Goal: Communication & Community: Answer question/provide support

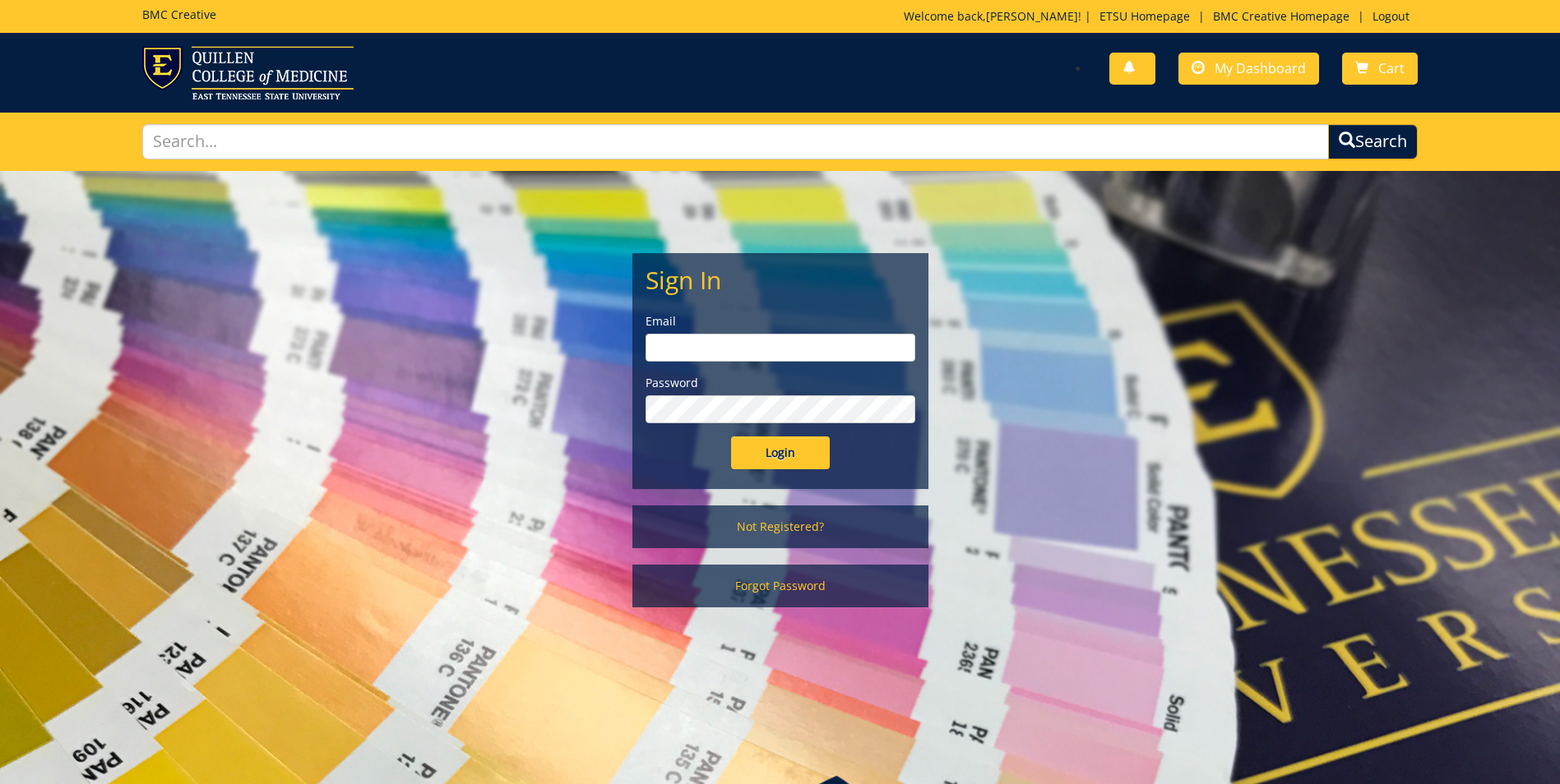
type input "[EMAIL_ADDRESS][DOMAIN_NAME]"
click at [785, 467] on input "Login" at bounding box center [781, 453] width 99 height 33
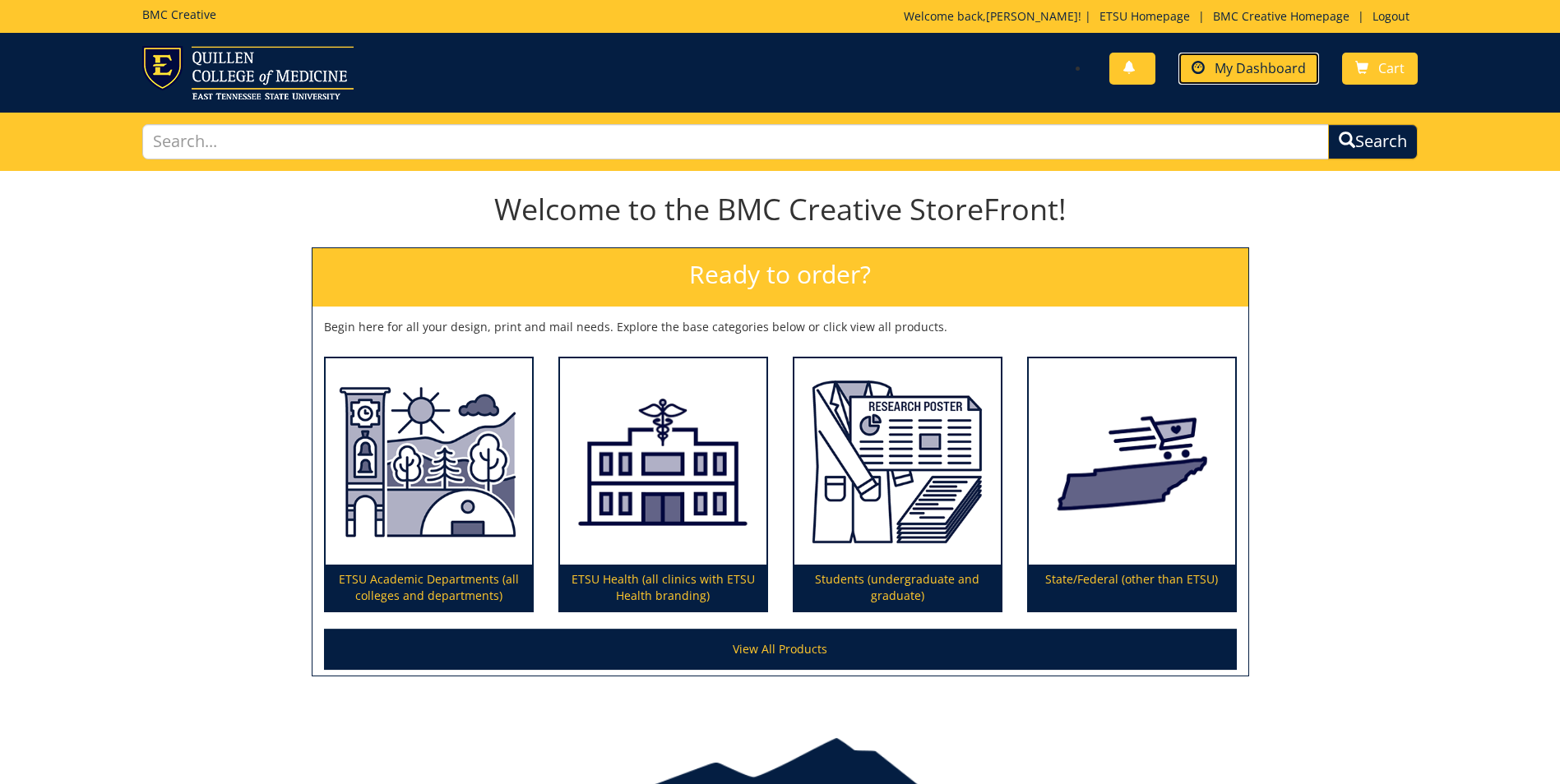
click at [1228, 71] on span "My Dashboard" at bounding box center [1260, 68] width 92 height 18
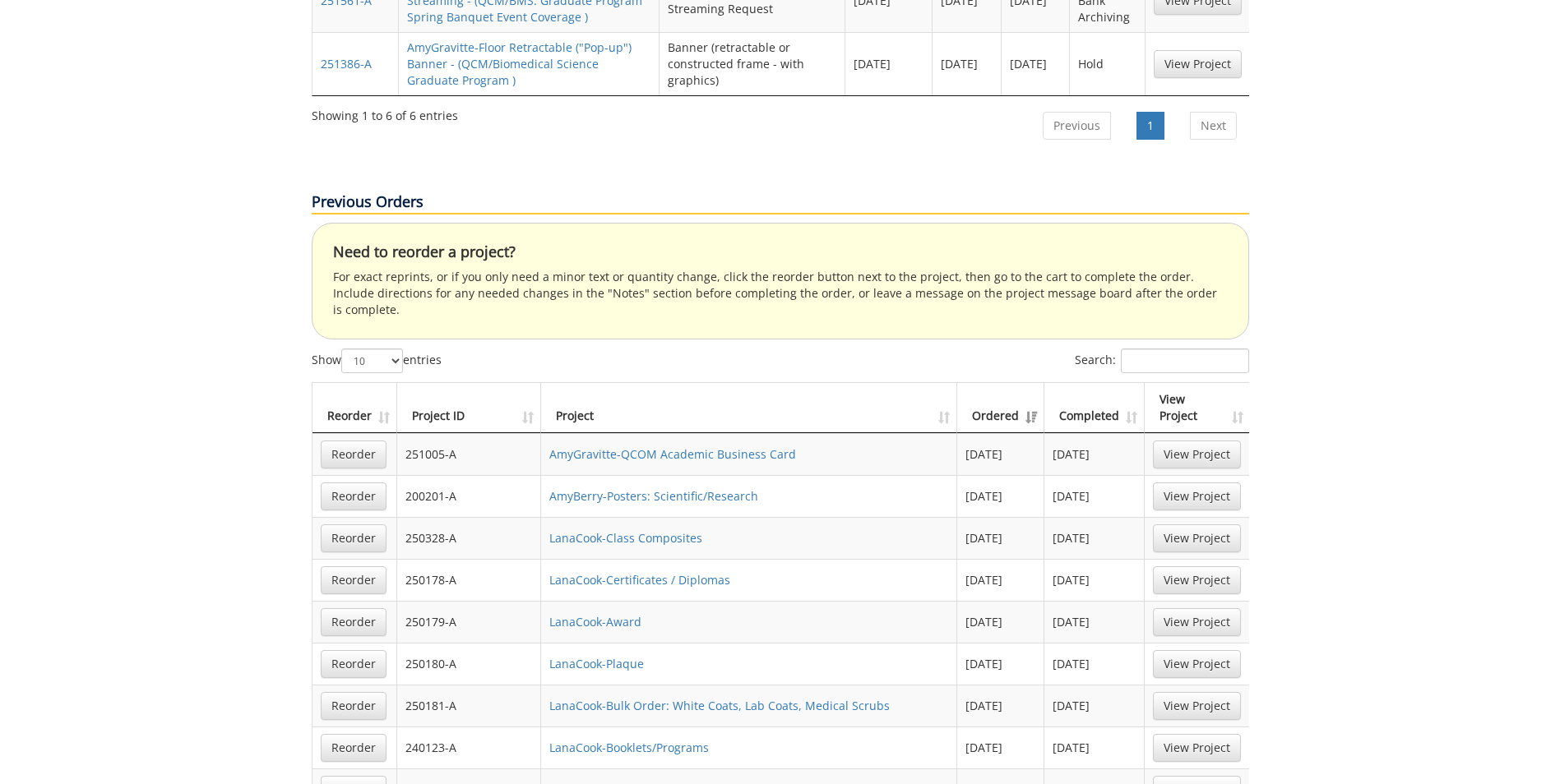
scroll to position [740, 0]
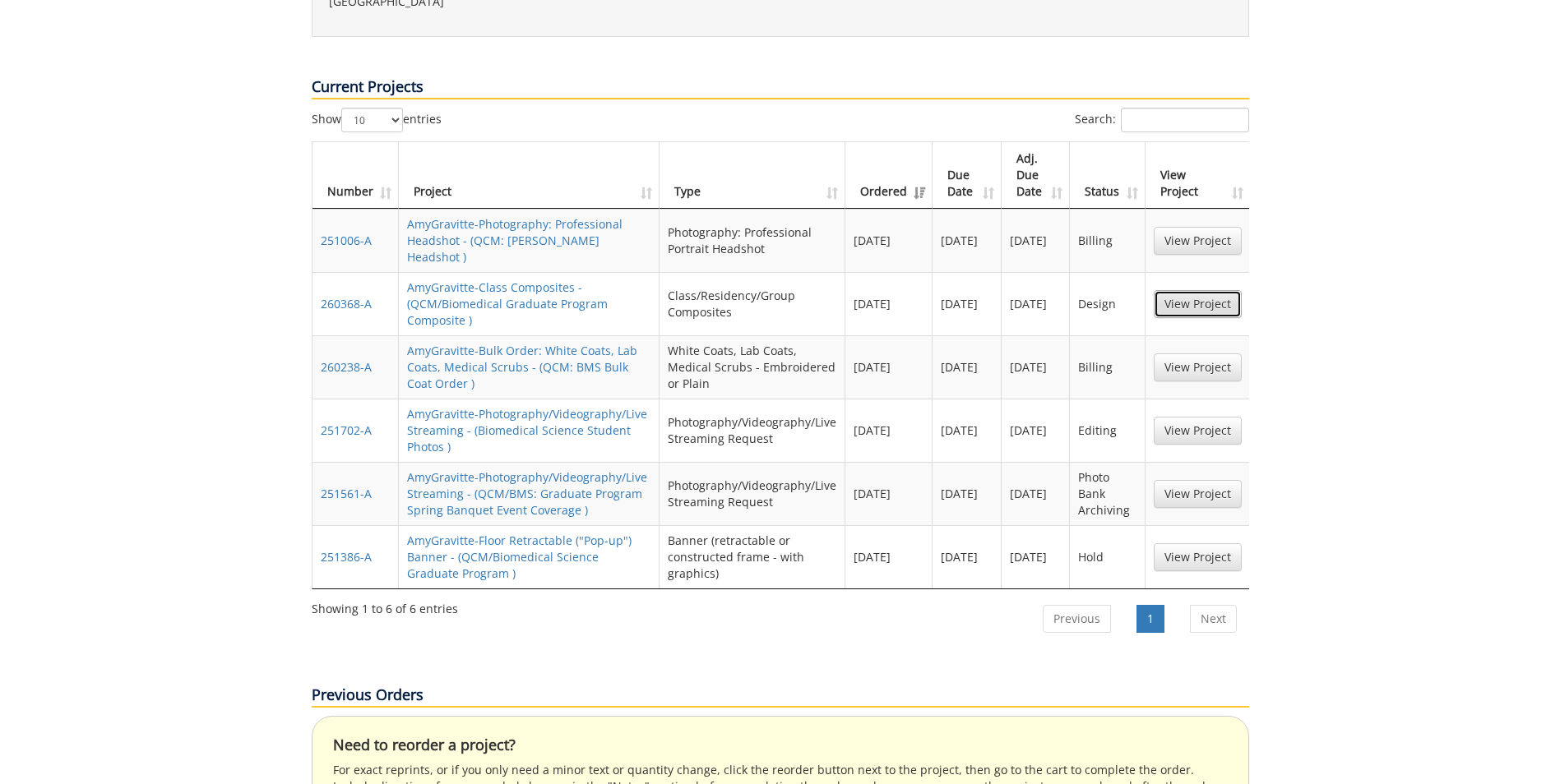
click at [1190, 290] on link "View Project" at bounding box center [1197, 304] width 88 height 28
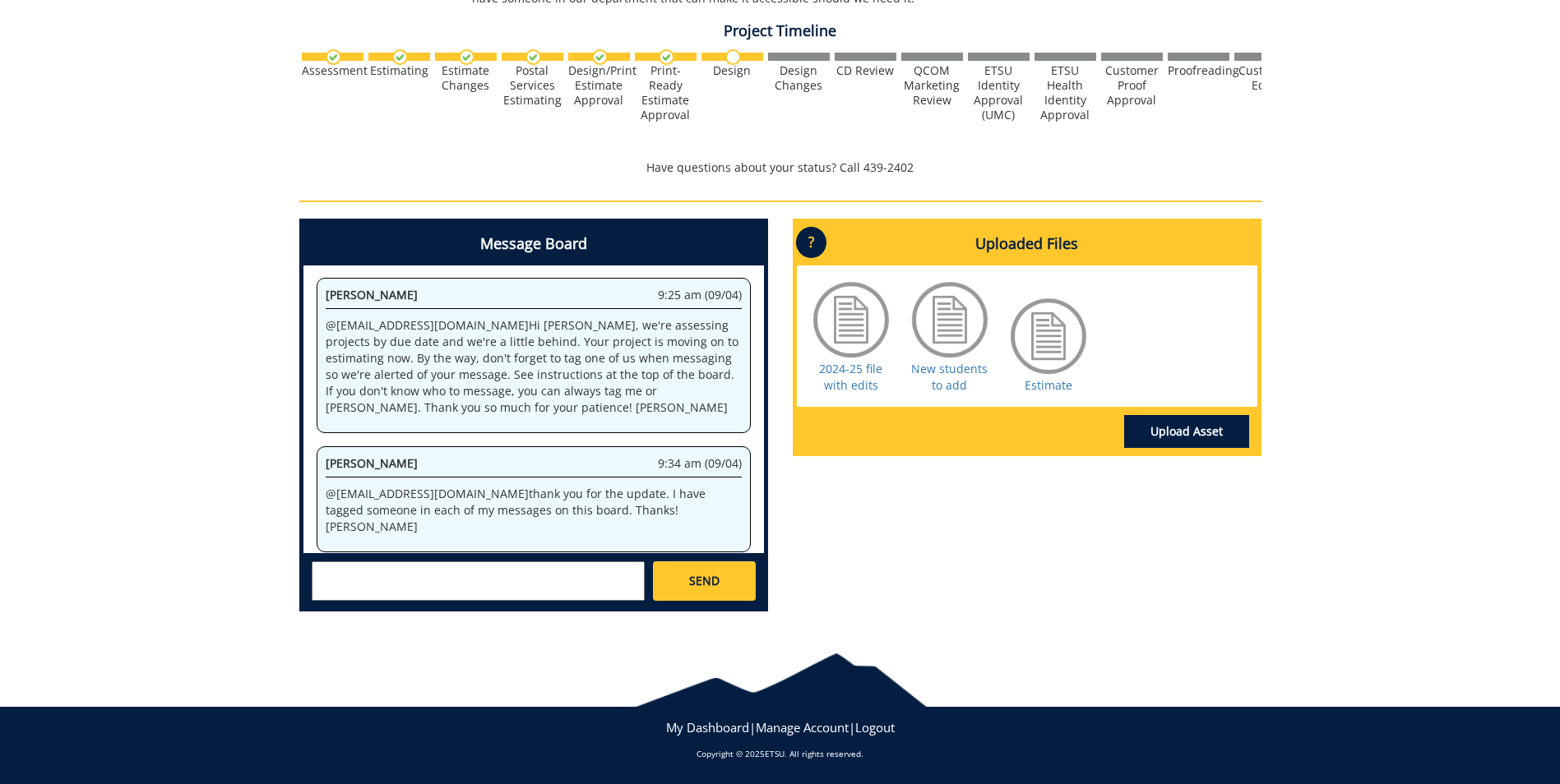
scroll to position [523, 0]
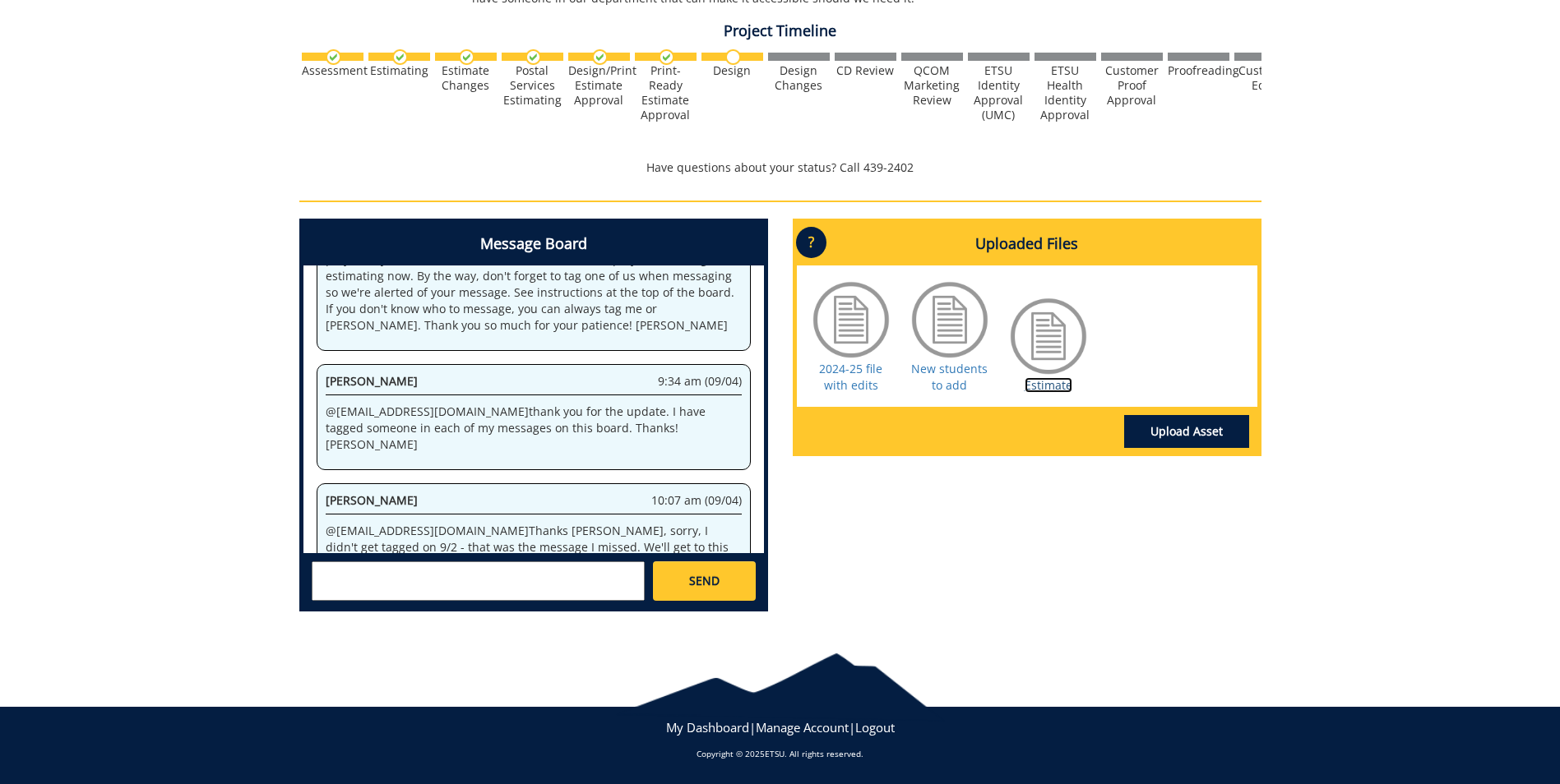
click at [1042, 384] on link "Estimate" at bounding box center [1049, 385] width 48 height 16
click at [515, 592] on textarea at bounding box center [478, 581] width 333 height 40
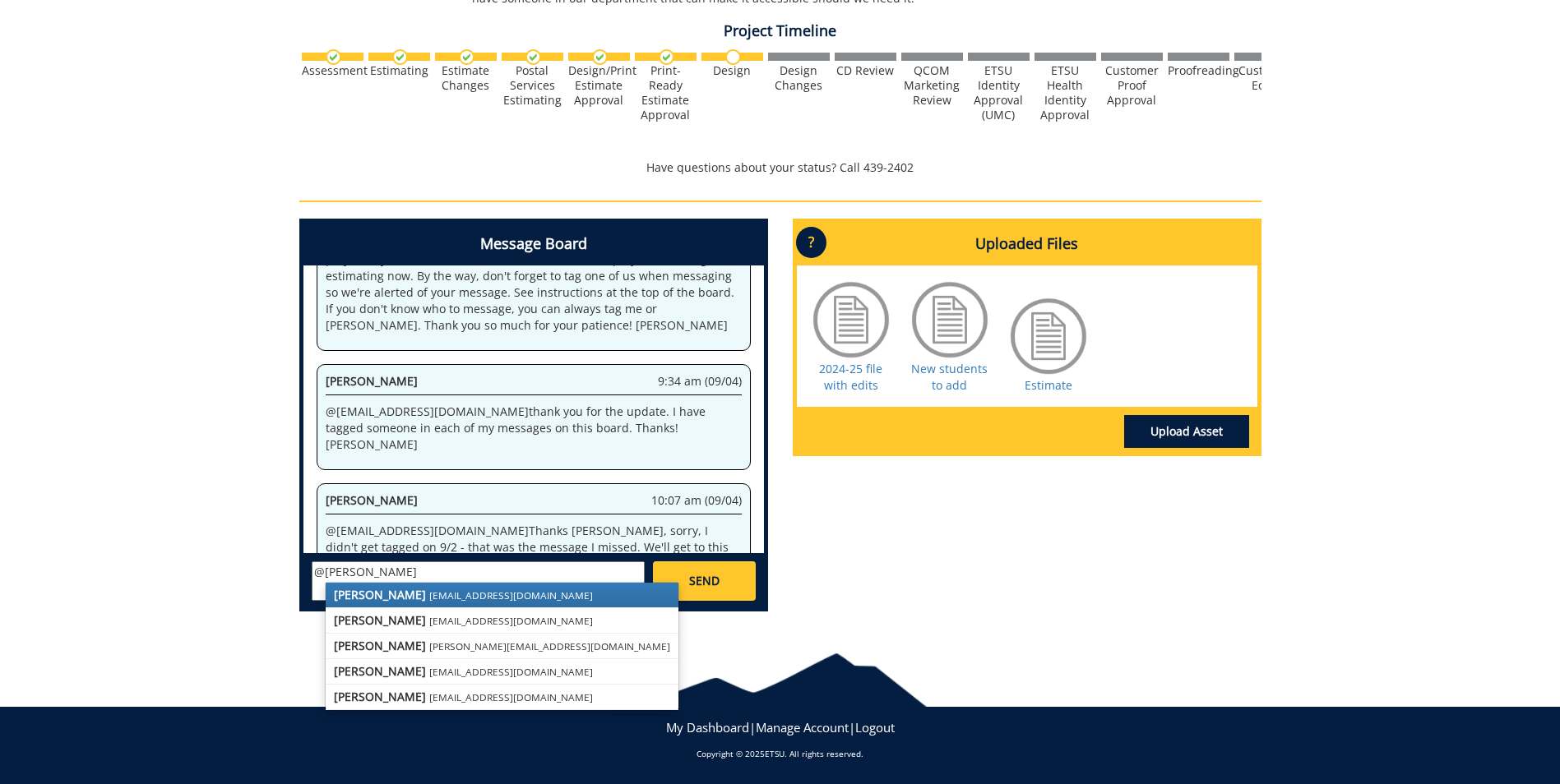
click at [433, 592] on small "[EMAIL_ADDRESS][DOMAIN_NAME]" at bounding box center [511, 595] width 163 height 13
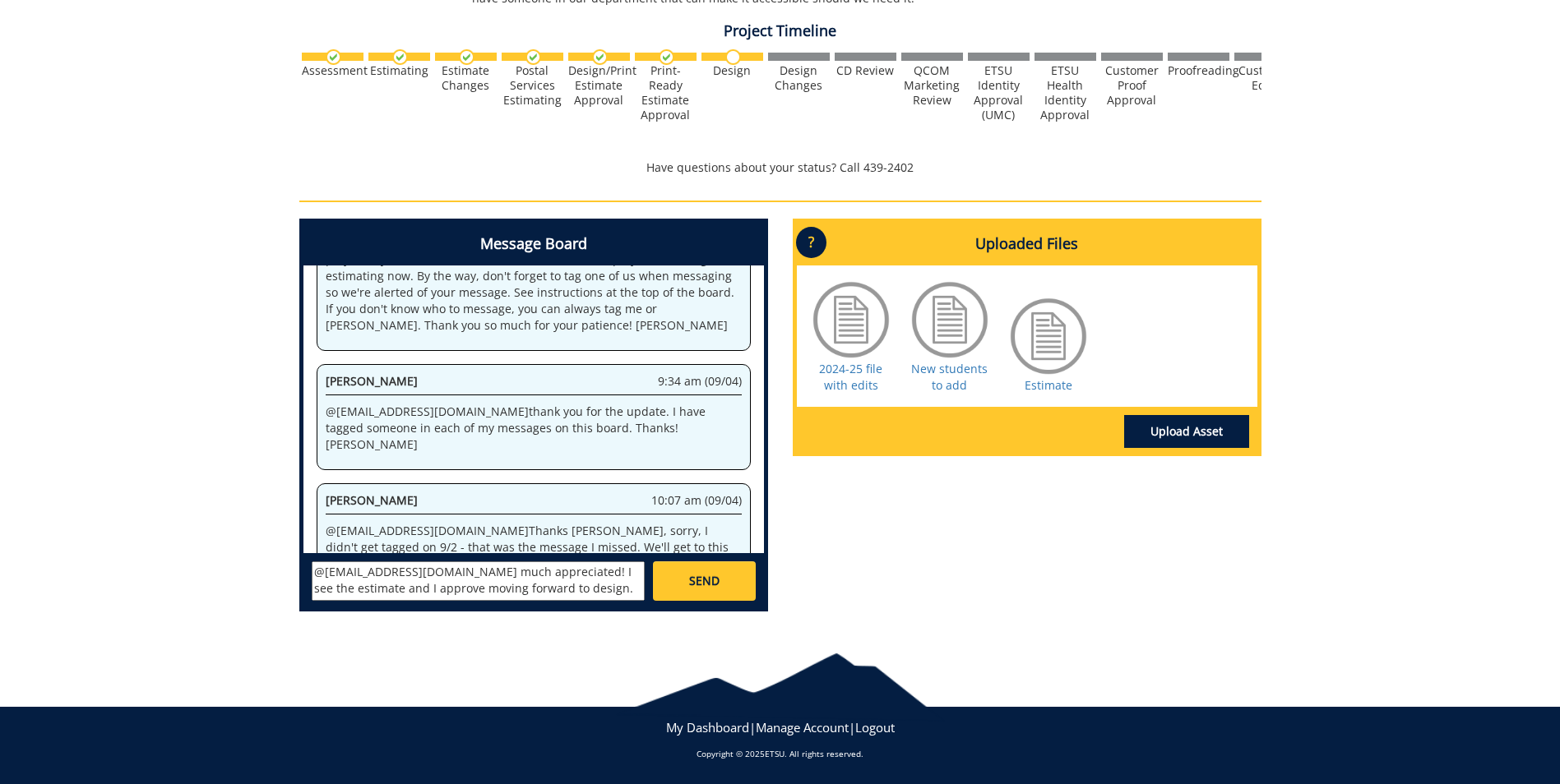
type textarea "@[EMAIL_ADDRESS][DOMAIN_NAME] much appreciated! I see the estimate and I approv…"
click at [729, 586] on link "SEND" at bounding box center [704, 581] width 102 height 40
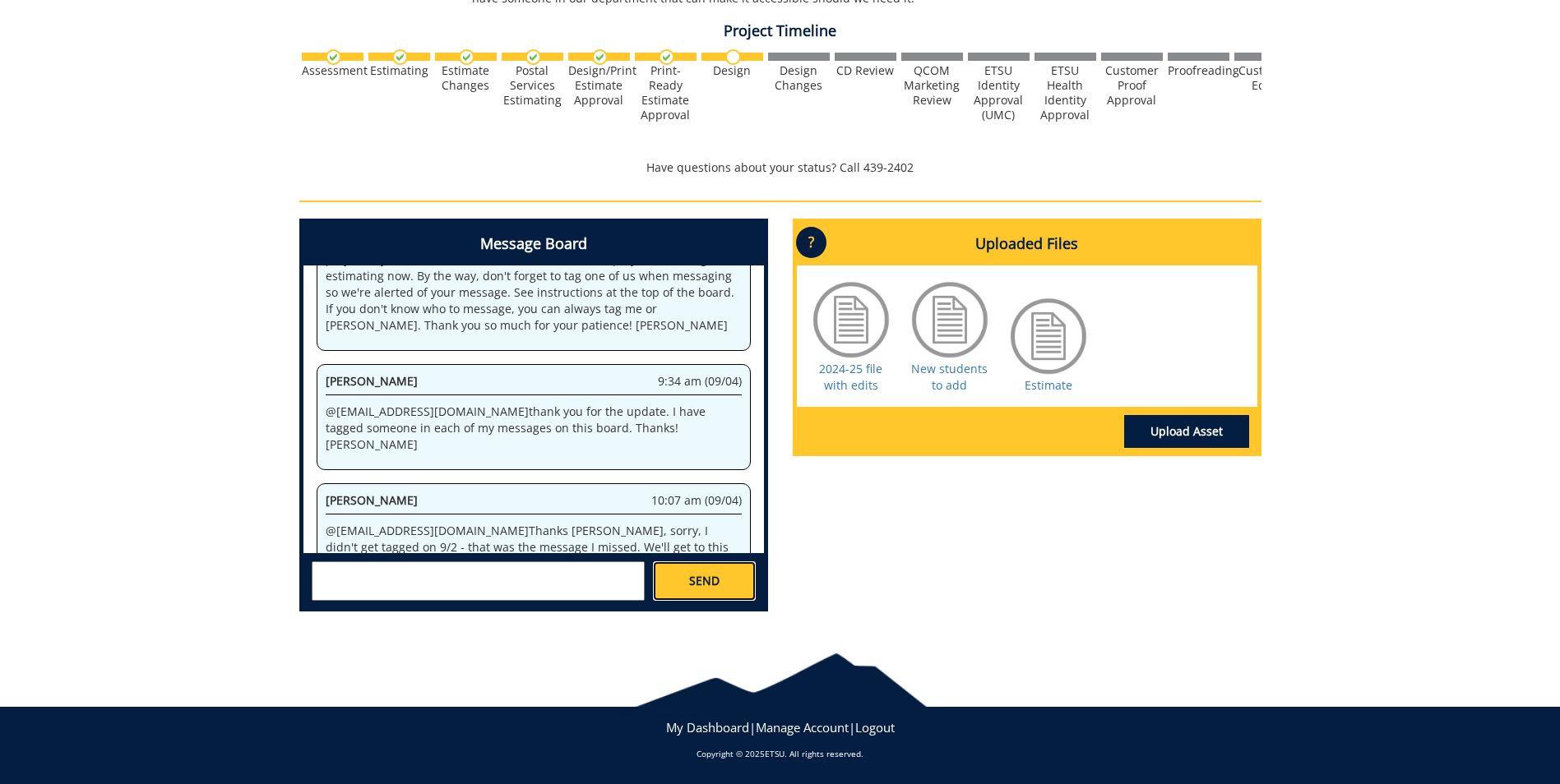
scroll to position [626, 0]
